Goal: Find specific page/section: Find specific page/section

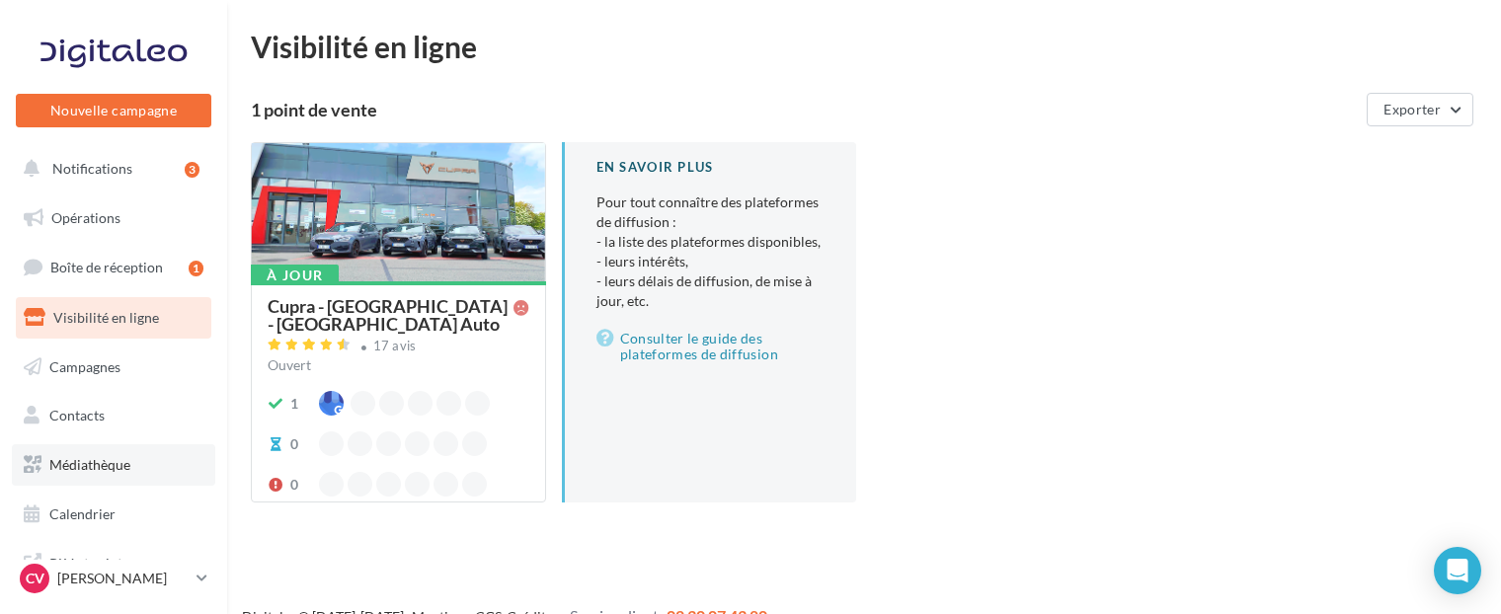
click at [137, 463] on link "Médiathèque" at bounding box center [113, 464] width 203 height 41
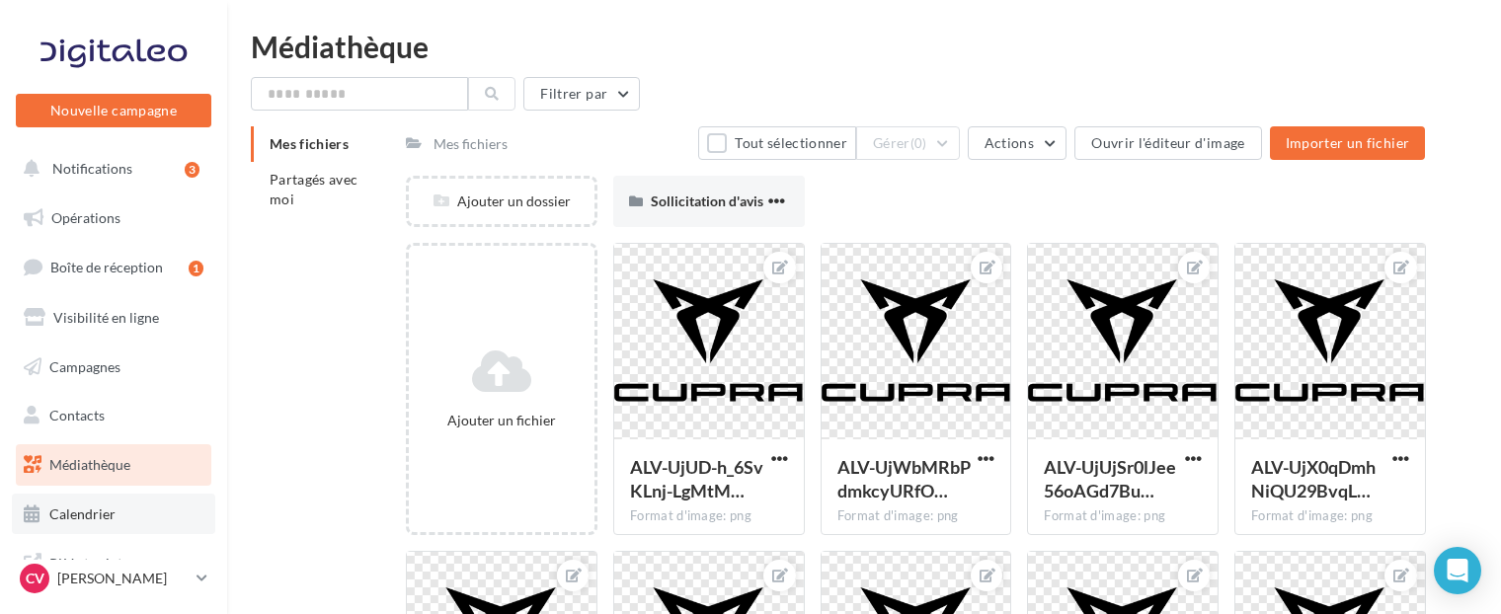
scroll to position [89, 0]
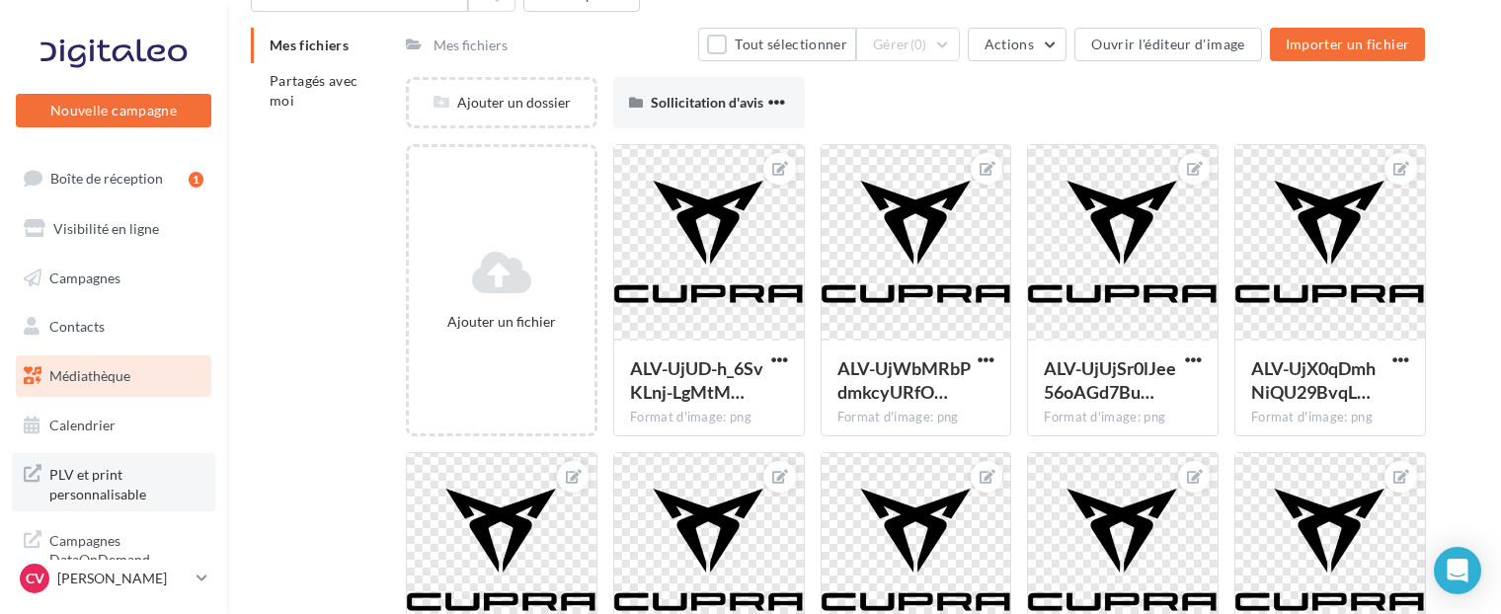
click at [141, 491] on span "PLV et print personnalisable" at bounding box center [126, 482] width 154 height 42
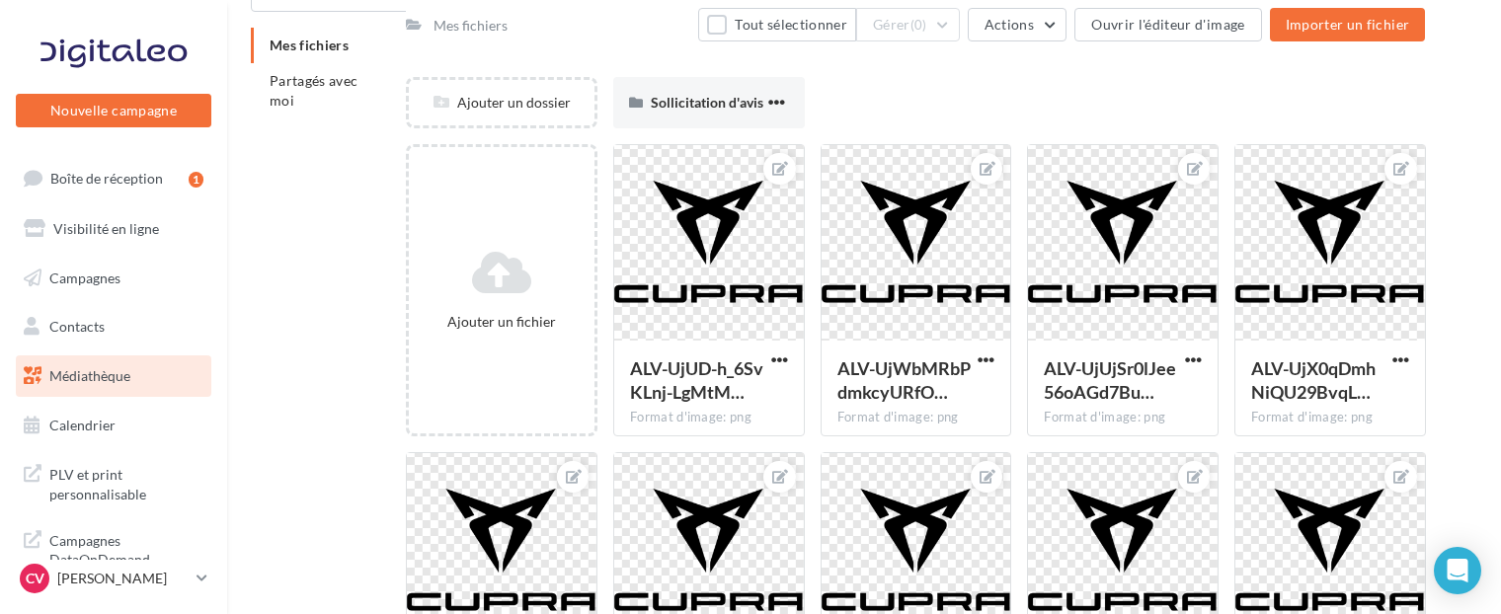
scroll to position [296, 0]
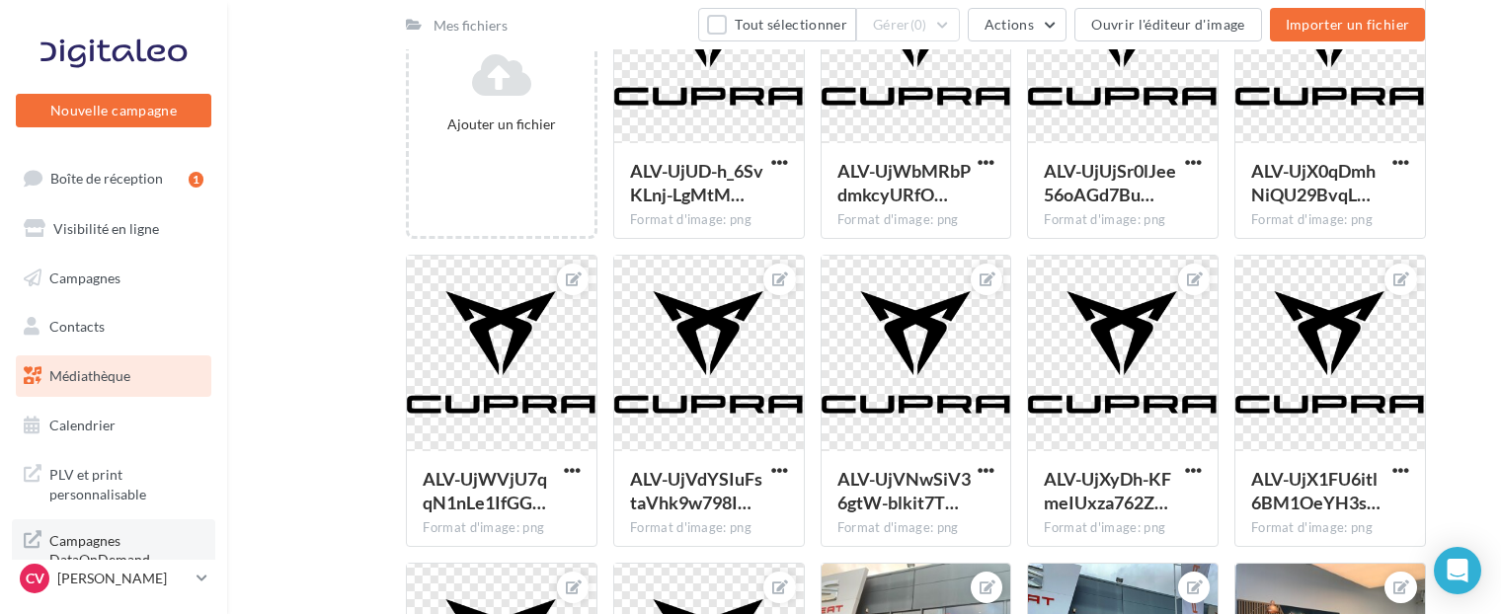
click at [144, 546] on span "Campagnes DataOnDemand" at bounding box center [126, 548] width 154 height 42
